Goal: Task Accomplishment & Management: Manage account settings

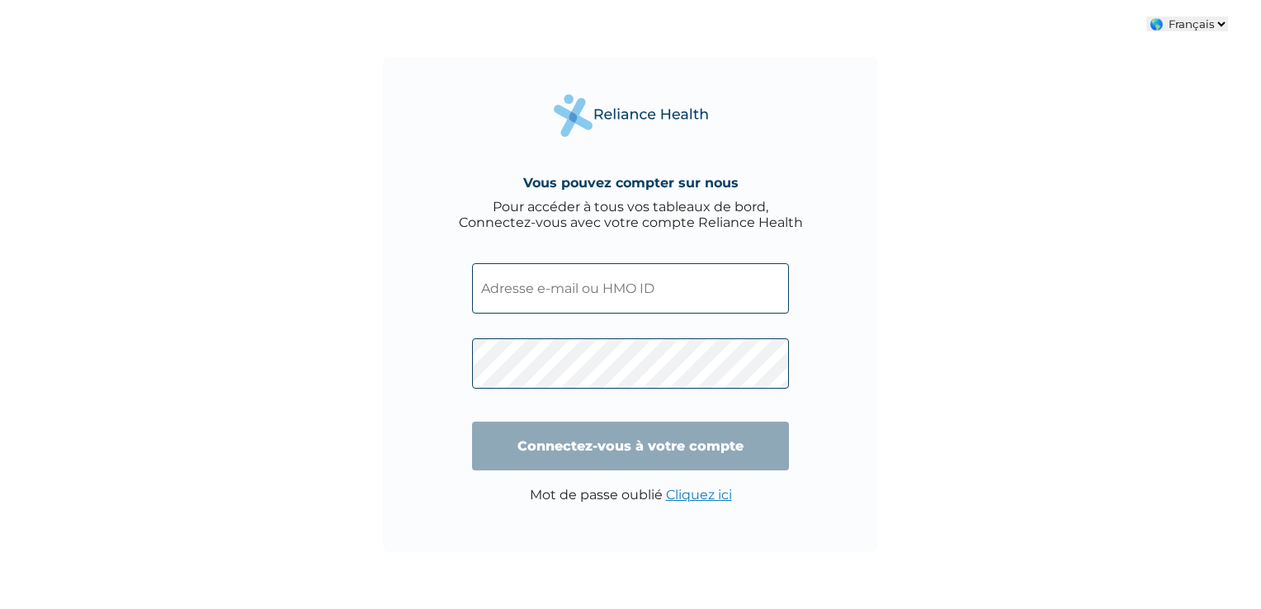
click at [1225, 20] on select "🌎 Français 🌎 English" at bounding box center [1188, 24] width 82 height 15
click at [1140, 138] on div "Vous pouvez compter sur nous Pour accéder à tous vos tableaux de bord, Connecte…" at bounding box center [630, 304] width 1261 height 609
click at [163, 113] on div "Vous pouvez compter sur nous Pour accéder à tous vos tableaux de bord, Connecte…" at bounding box center [630, 304] width 1261 height 609
click at [688, 289] on input "text" at bounding box center [630, 288] width 317 height 50
click at [360, 351] on div "Vous pouvez compter sur nous Pour accéder à tous vos tableaux de bord, Connecte…" at bounding box center [630, 304] width 1261 height 609
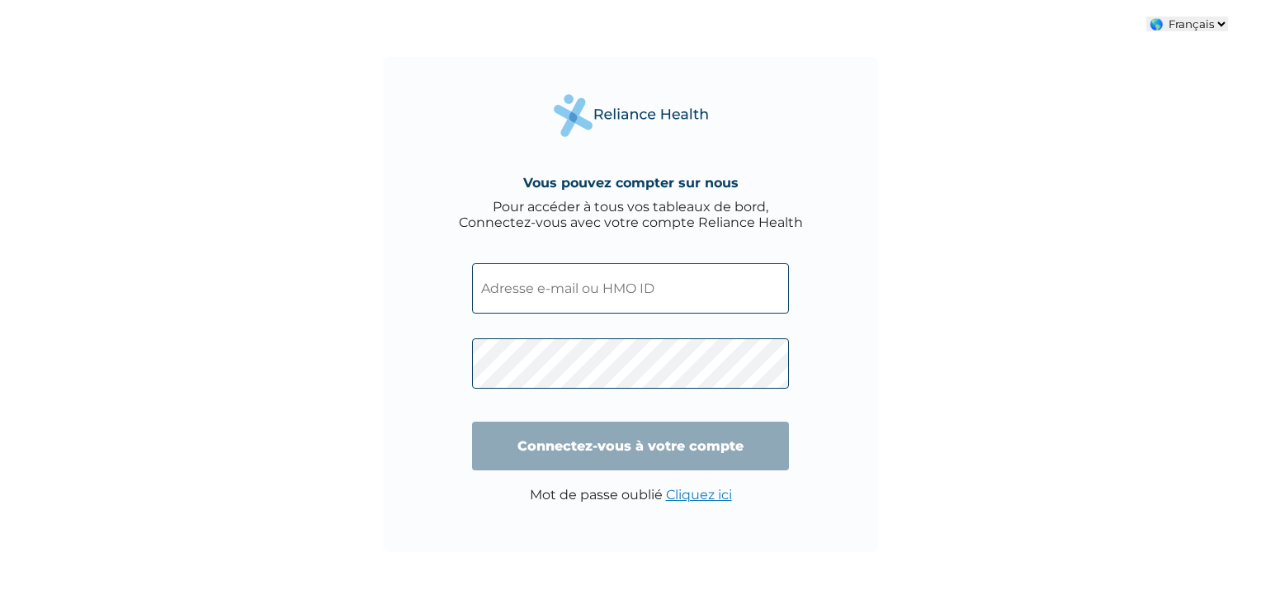
click at [874, 460] on div "Vous pouvez compter sur nous Pour accéder à tous vos tableaux de bord, Connecte…" at bounding box center [630, 304] width 495 height 495
click at [845, 162] on div "Vous pouvez compter sur nous Pour accéder à tous vos tableaux de bord, Connecte…" at bounding box center [630, 304] width 495 height 495
click at [737, 215] on div "Pour accéder à tous vos tableaux de bord, Connectez-vous avec votre compte Reli…" at bounding box center [631, 214] width 344 height 31
click at [737, 216] on div "Pour accéder à tous vos tableaux de bord, Connectez-vous avec votre compte Reli…" at bounding box center [631, 214] width 344 height 31
click at [738, 216] on div "Pour accéder à tous vos tableaux de bord, Connectez-vous avec votre compte Reli…" at bounding box center [631, 214] width 344 height 31
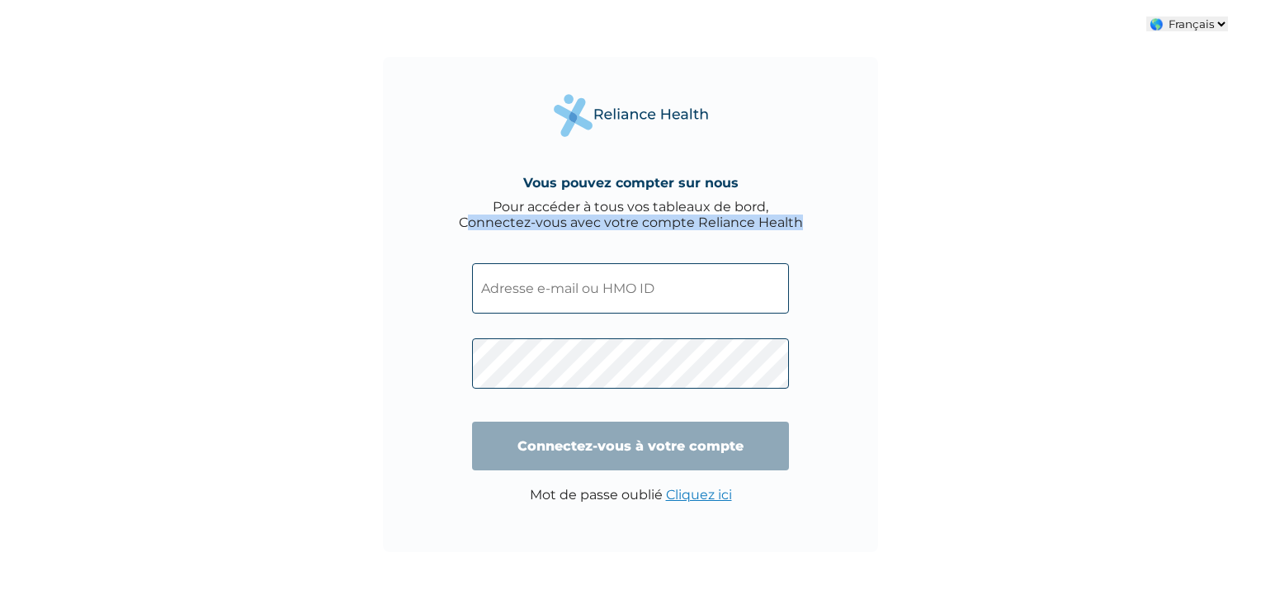
click at [742, 220] on div "Pour accéder à tous vos tableaux de bord, Connectez-vous avec votre compte Reli…" at bounding box center [631, 214] width 344 height 31
click at [709, 199] on div "Pour accéder à tous vos tableaux de bord, Connectez-vous avec votre compte Reli…" at bounding box center [631, 214] width 344 height 31
click at [708, 208] on div "Pour accéder à tous vos tableaux de bord, Connectez-vous avec votre compte Reli…" at bounding box center [631, 214] width 344 height 31
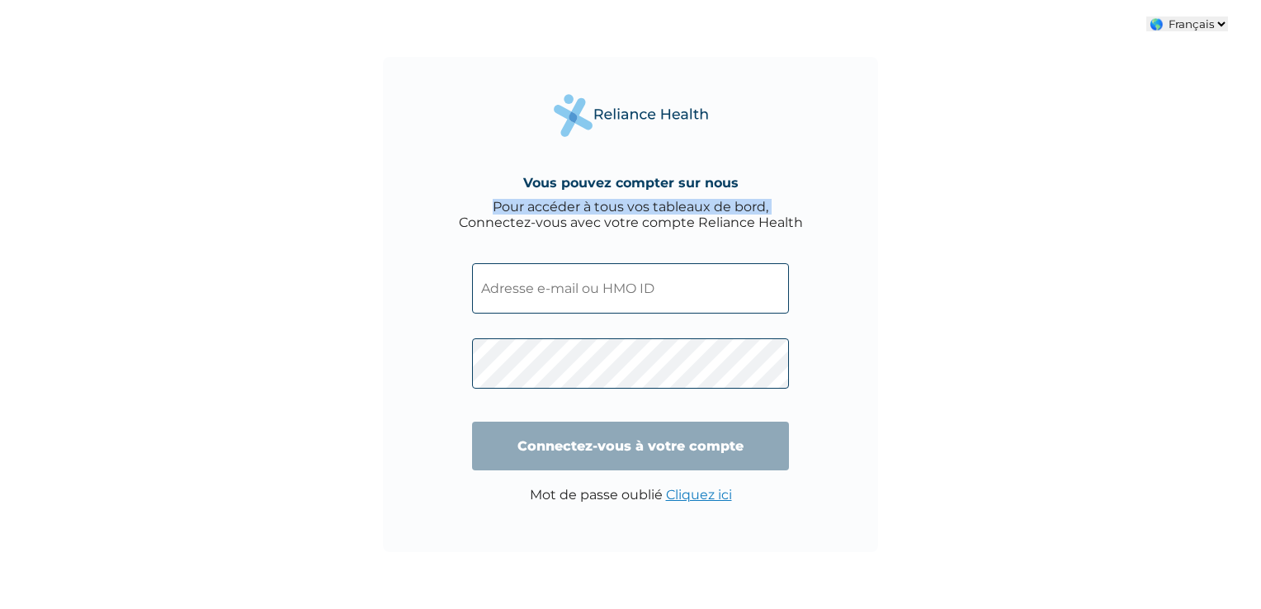
click at [708, 208] on div "Pour accéder à tous vos tableaux de bord, Connectez-vous avec votre compte Reli…" at bounding box center [631, 214] width 344 height 31
drag, startPoint x: 708, startPoint y: 208, endPoint x: 725, endPoint y: 206, distance: 16.6
click at [725, 206] on div "Pour accéder à tous vos tableaux de bord, Connectez-vous avec votre compte Reli…" at bounding box center [631, 214] width 344 height 31
click at [706, 210] on div "Pour accéder à tous vos tableaux de bord, Connectez-vous avec votre compte Reli…" at bounding box center [631, 214] width 344 height 31
click at [690, 226] on div "Pour accéder à tous vos tableaux de bord, Connectez-vous avec votre compte Reli…" at bounding box center [631, 214] width 344 height 31
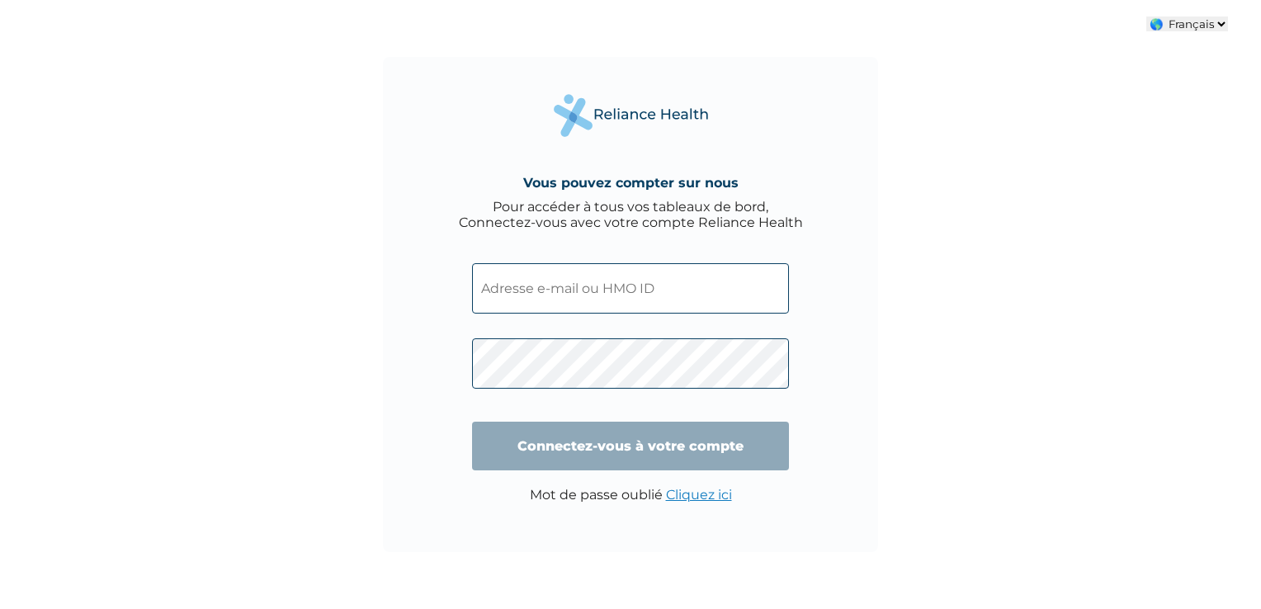
click at [672, 215] on div "Pour accéder à tous vos tableaux de bord, Connectez-vous avec votre compte Reli…" at bounding box center [631, 214] width 344 height 31
click at [740, 213] on div "Pour accéder à tous vos tableaux de bord, Connectez-vous avec votre compte Reli…" at bounding box center [631, 214] width 344 height 31
drag, startPoint x: 740, startPoint y: 213, endPoint x: 749, endPoint y: 231, distance: 19.9
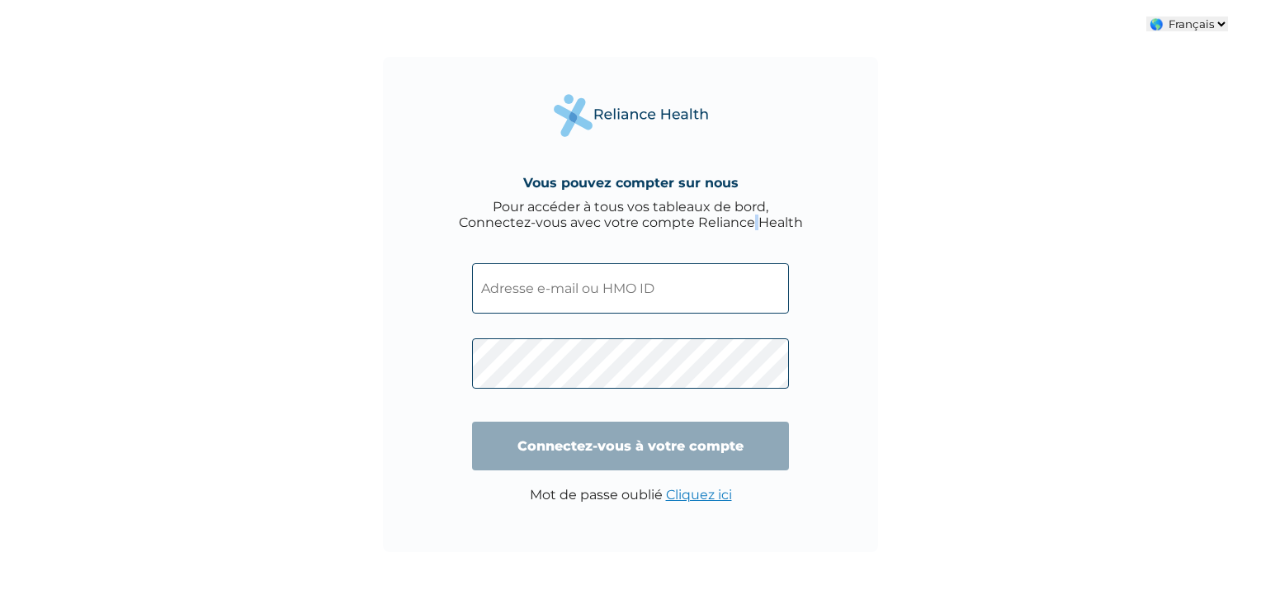
click at [749, 231] on div "Vous pouvez compter sur nous Pour accéder à tous vos tableaux de bord, Connecte…" at bounding box center [630, 304] width 495 height 495
click at [749, 230] on div "Vous pouvez compter sur nous Pour accéder à tous vos tableaux de bord, Connecte…" at bounding box center [630, 304] width 495 height 495
drag, startPoint x: 749, startPoint y: 230, endPoint x: 769, endPoint y: 229, distance: 20.7
click at [769, 229] on div "Pour accéder à tous vos tableaux de bord, Connectez-vous avec votre compte Reli…" at bounding box center [631, 214] width 344 height 31
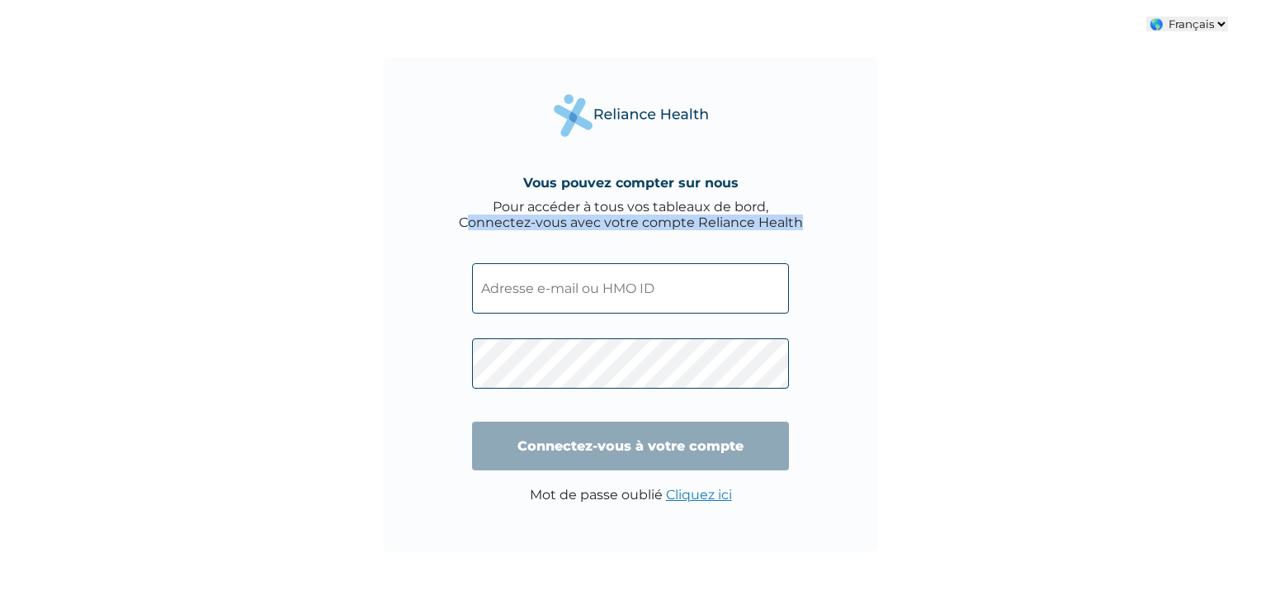
click at [868, 234] on div "Vous pouvez compter sur nous Pour accéder à tous vos tableaux de bord, Connecte…" at bounding box center [630, 304] width 495 height 495
click at [835, 317] on div "Vous pouvez compter sur nous Pour accéder à tous vos tableaux de bord, Connecte…" at bounding box center [630, 304] width 495 height 495
click at [582, 285] on input "text" at bounding box center [630, 288] width 317 height 50
type input "[PERSON_NAME][EMAIL_ADDRESS][DOMAIN_NAME]"
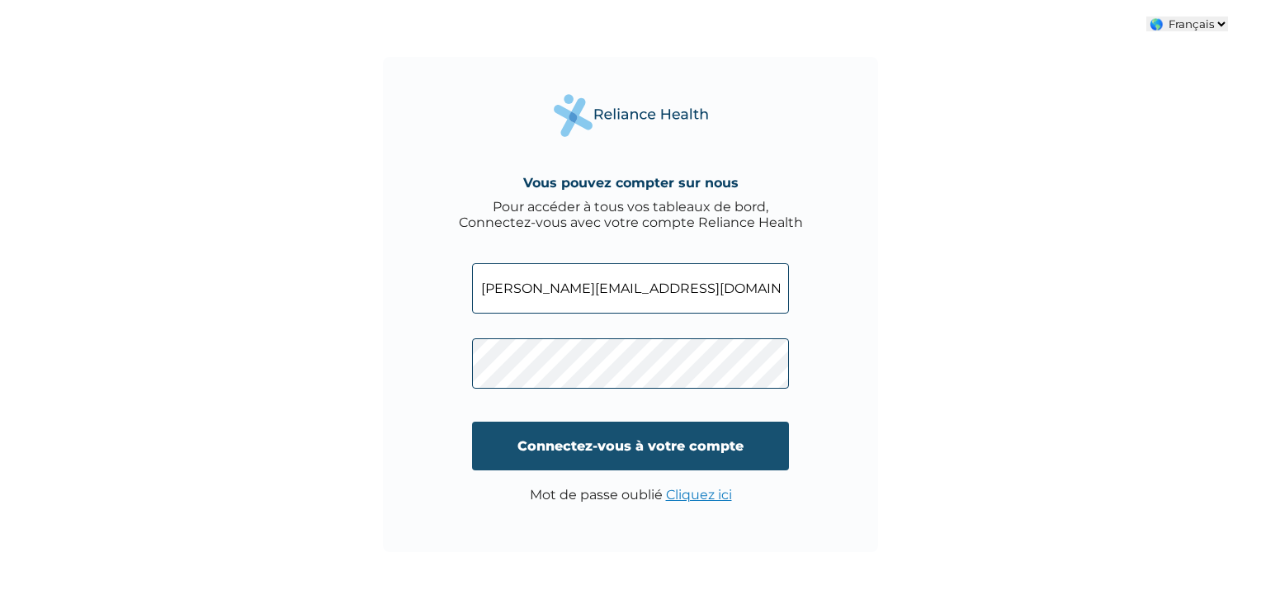
click at [642, 447] on input "Connectez-vous à votre compte" at bounding box center [630, 446] width 317 height 49
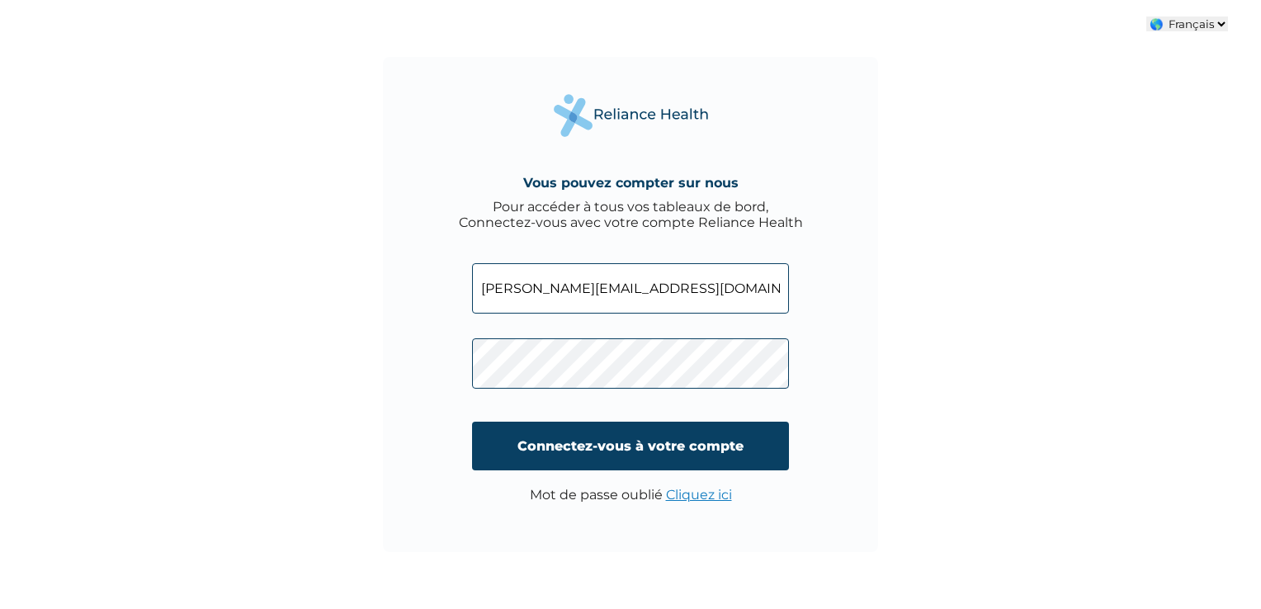
click at [1048, 248] on div "Vous pouvez compter sur nous Pour accéder à tous vos tableaux de bord, Connecte…" at bounding box center [630, 304] width 1261 height 609
